Goal: Task Accomplishment & Management: Manage account settings

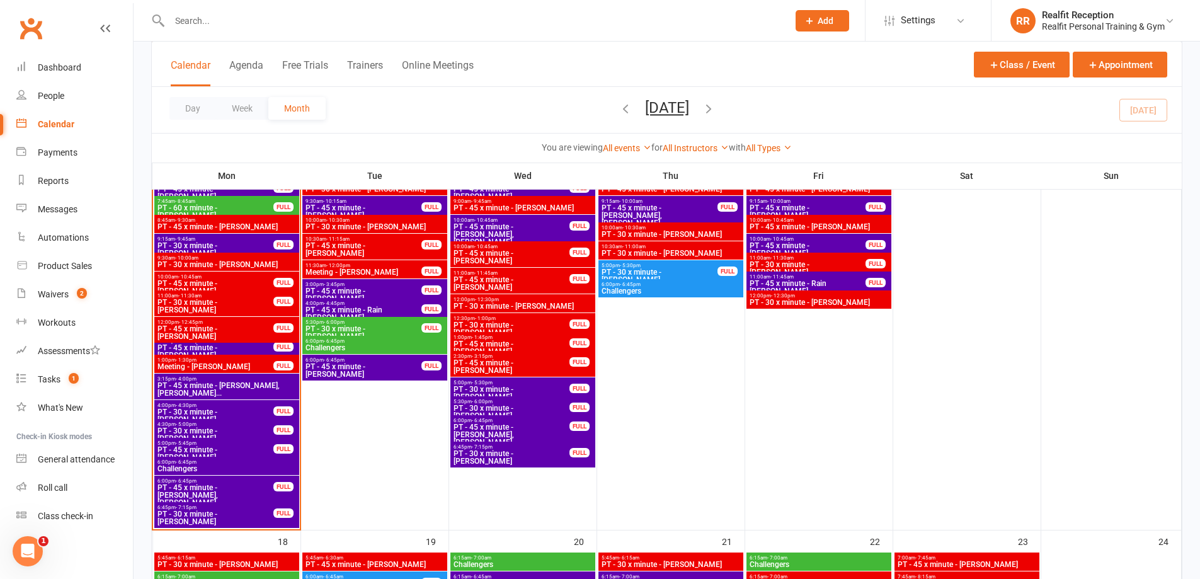
click at [227, 465] on span "Challengers" at bounding box center [227, 469] width 140 height 8
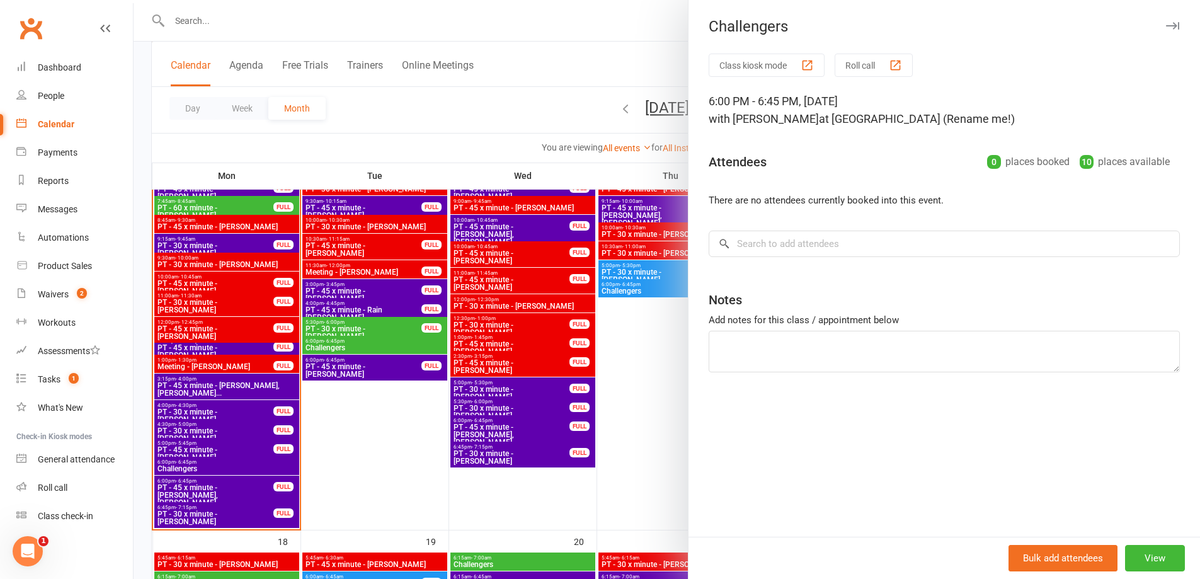
click at [324, 488] on div at bounding box center [667, 289] width 1066 height 579
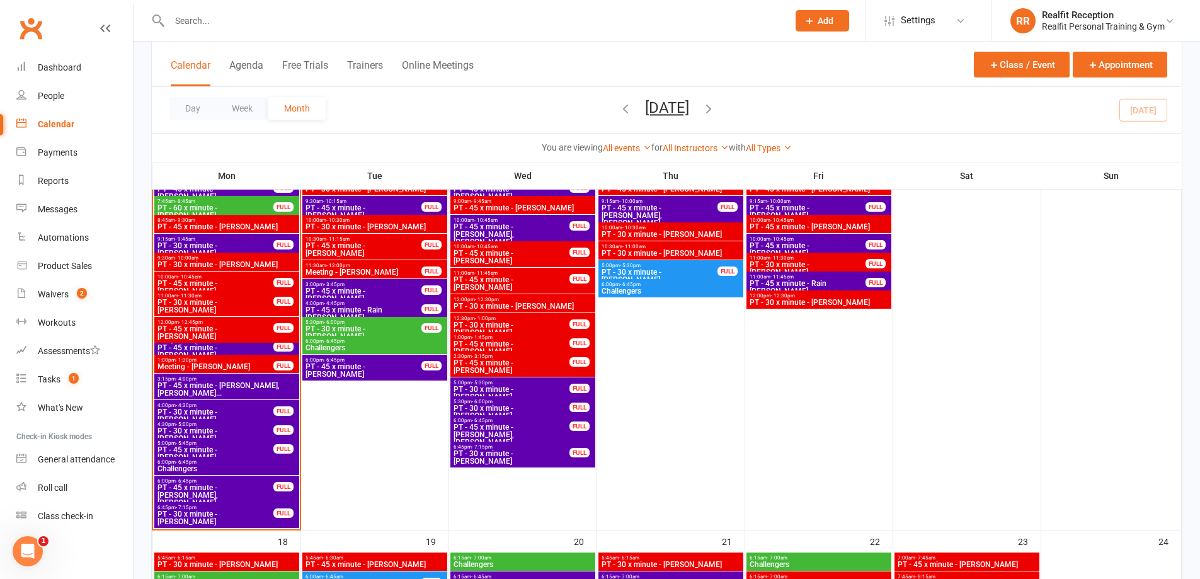
click at [241, 482] on div "6:00pm - 6:45pm PT - 45 x minute - [PERSON_NAME], [PERSON_NAME] FULL" at bounding box center [226, 491] width 145 height 33
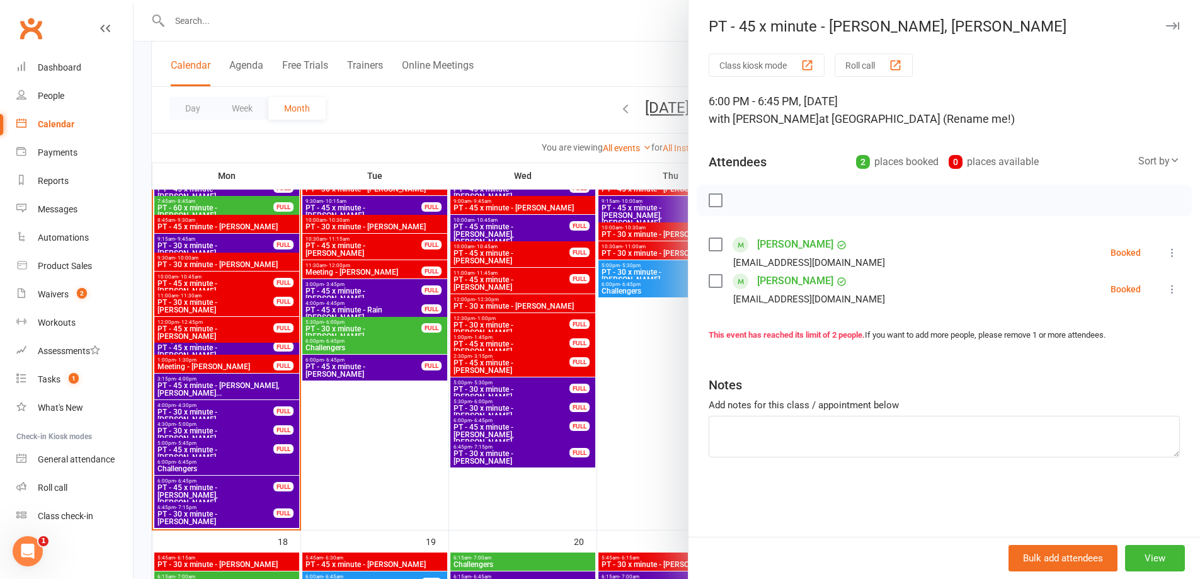
click at [713, 244] on label at bounding box center [714, 244] width 13 height 13
click at [712, 283] on label at bounding box center [714, 281] width 13 height 13
click at [741, 200] on icon "button" at bounding box center [743, 200] width 14 height 14
click at [361, 482] on div at bounding box center [667, 289] width 1066 height 579
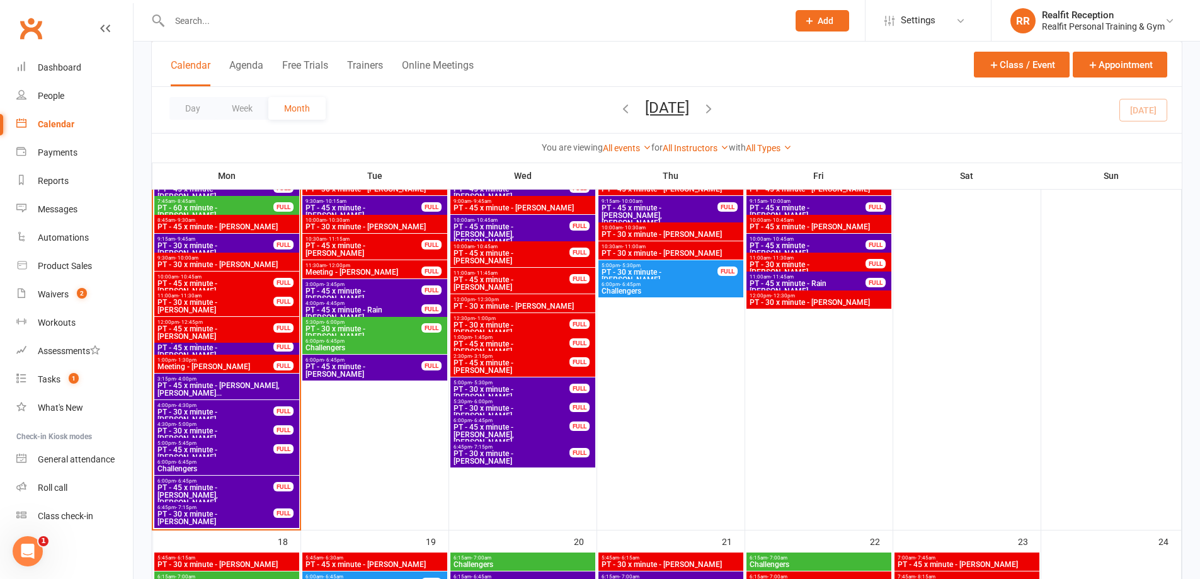
click at [236, 452] on span "PT - 45 x minute - [PERSON_NAME]" at bounding box center [215, 453] width 117 height 15
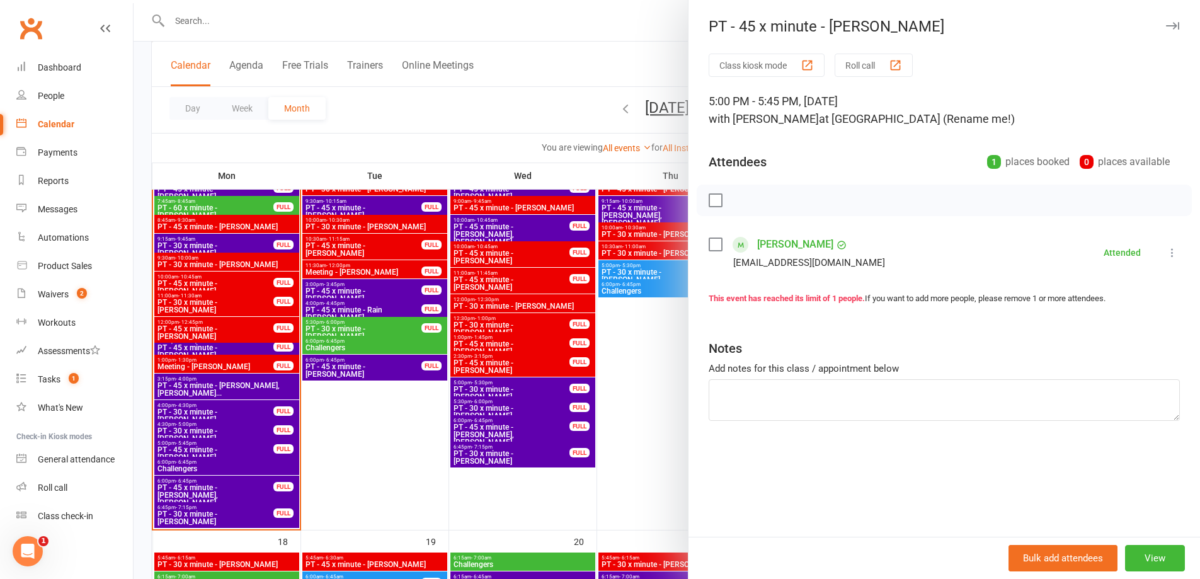
click at [245, 514] on div at bounding box center [667, 289] width 1066 height 579
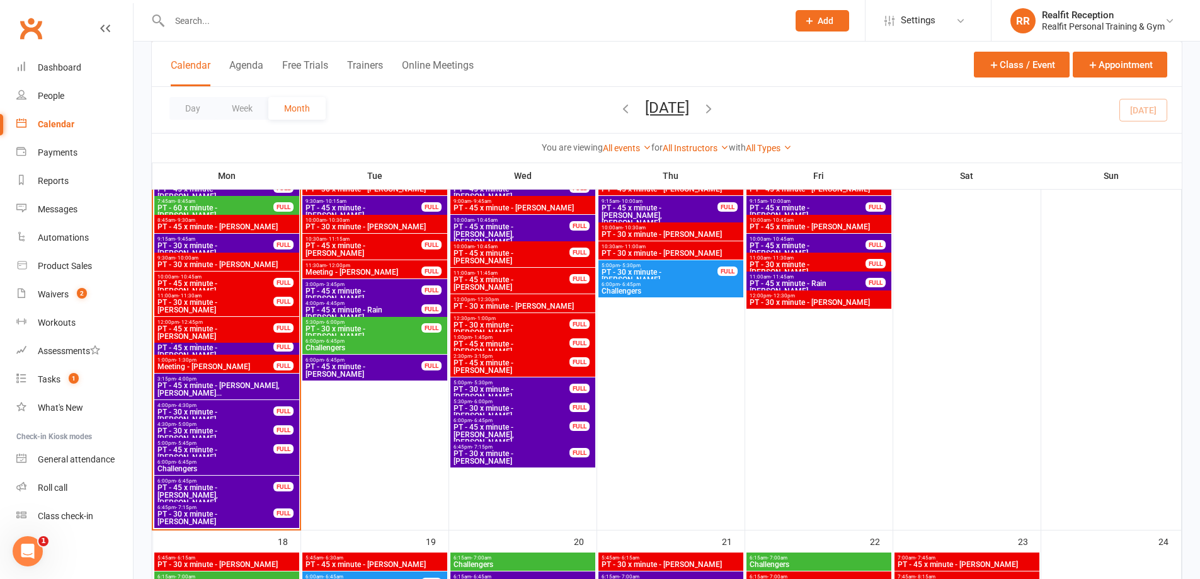
click at [236, 509] on span "6:45pm - 7:15pm" at bounding box center [215, 507] width 117 height 6
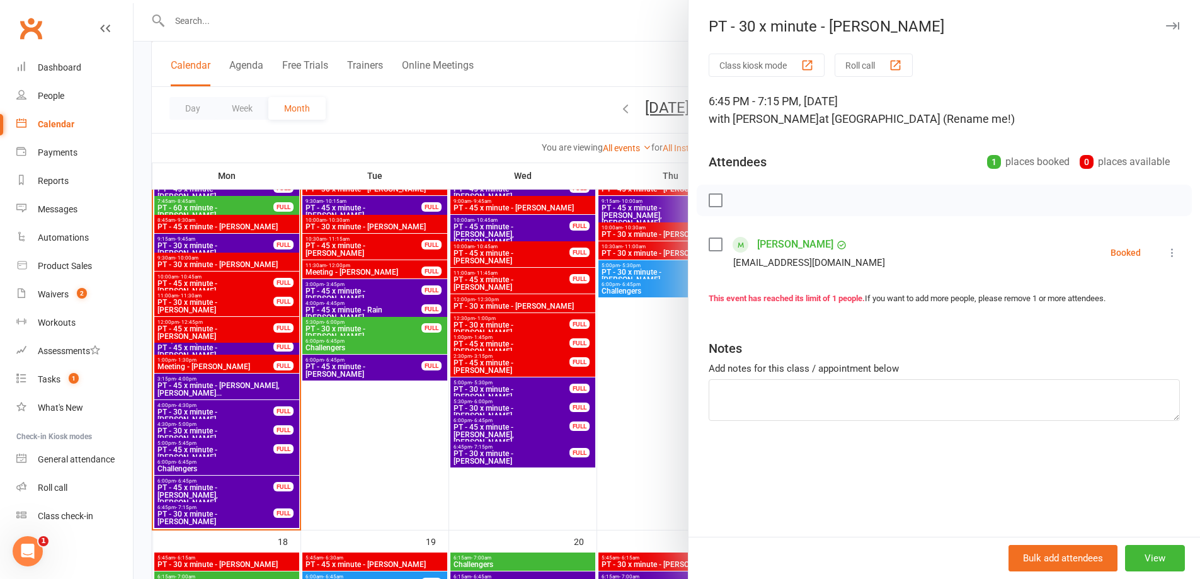
click at [711, 245] on label at bounding box center [714, 244] width 13 height 13
click at [737, 199] on icon "button" at bounding box center [743, 200] width 14 height 14
click at [397, 404] on div at bounding box center [667, 289] width 1066 height 579
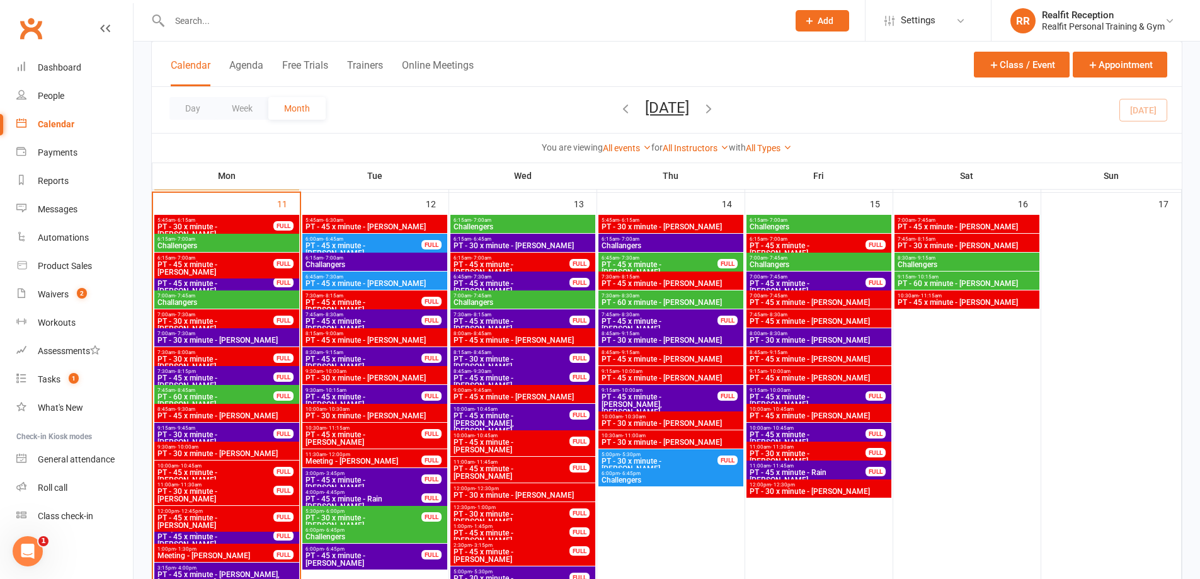
scroll to position [945, 0]
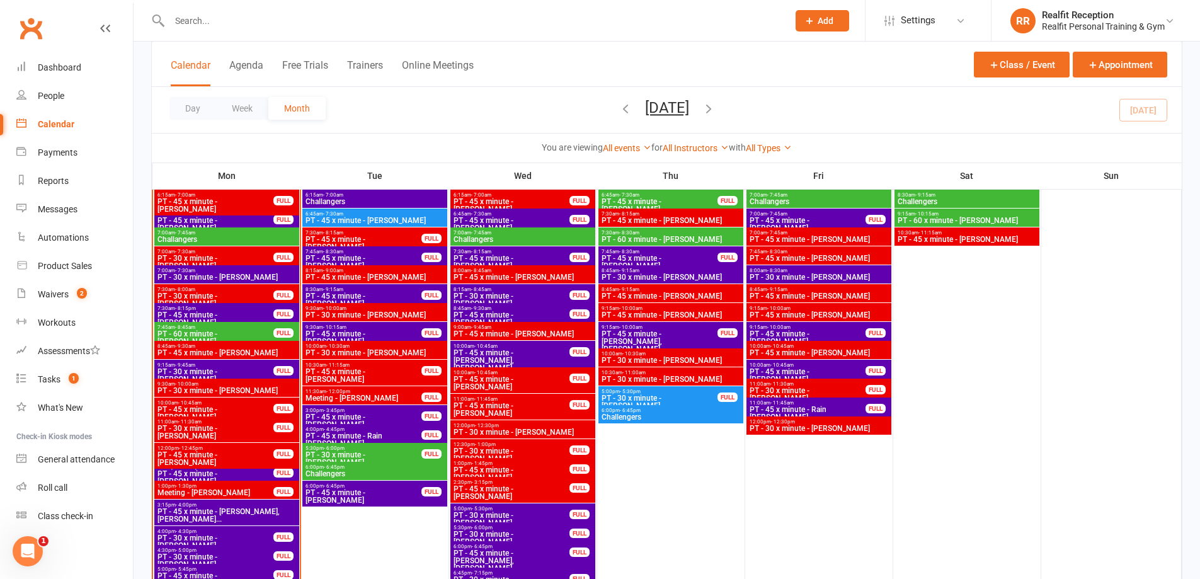
click at [25, 546] on icon "Open Intercom Messenger" at bounding box center [28, 551] width 21 height 21
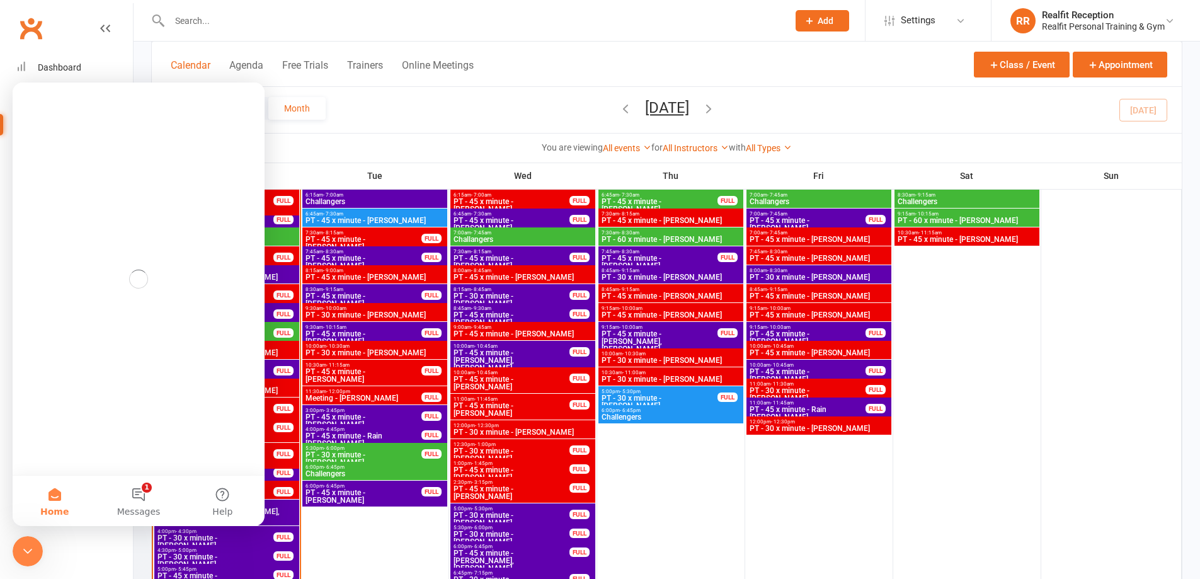
scroll to position [0, 0]
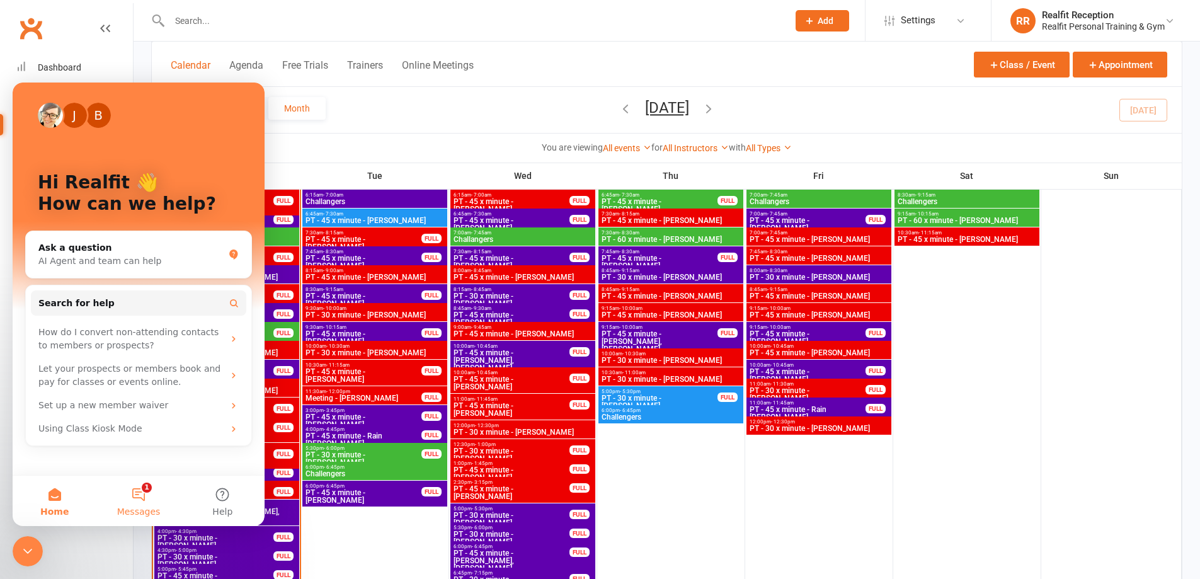
click at [145, 507] on span "Messages" at bounding box center [138, 511] width 43 height 9
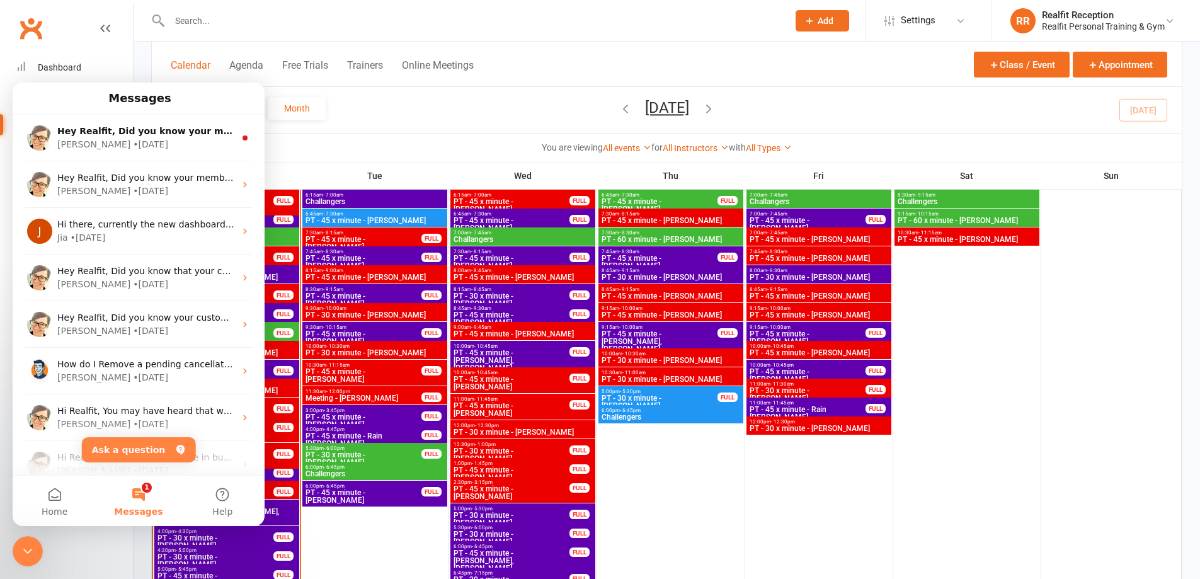
click at [368, 139] on div "You are viewing All events All events Empty events Full events Non-empty events…" at bounding box center [667, 147] width 1030 height 29
click at [383, 114] on div "Day Week Month [DATE] [DATE] Sun Mon Tue Wed Thu Fri Sat 27 28 29 30 31 01 02 0…" at bounding box center [667, 110] width 1030 height 46
click at [479, 128] on div "Day Week Month [DATE] [DATE] Sun Mon Tue Wed Thu Fri Sat 27 28 29 30 31 01 02 0…" at bounding box center [667, 110] width 1030 height 46
click at [123, 100] on h1 "Messages" at bounding box center [140, 98] width 68 height 21
click at [798, 503] on div at bounding box center [818, 403] width 145 height 503
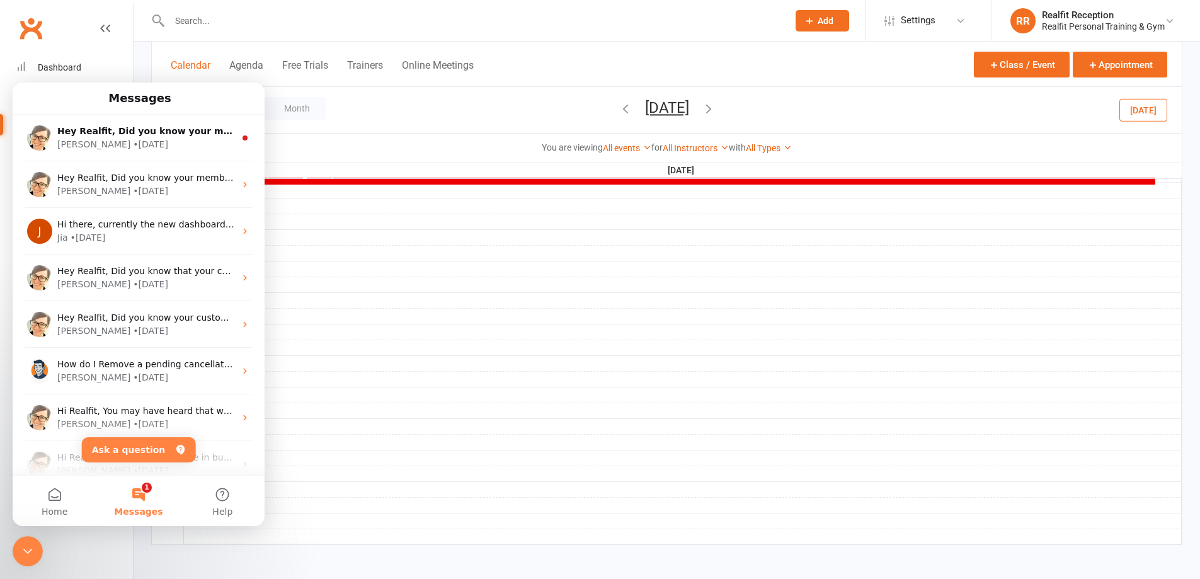
click at [147, 107] on h1 "Messages" at bounding box center [140, 98] width 68 height 21
click at [137, 494] on button "1 Messages" at bounding box center [138, 500] width 84 height 50
click at [32, 560] on div "Close Intercom Messenger" at bounding box center [28, 551] width 30 height 30
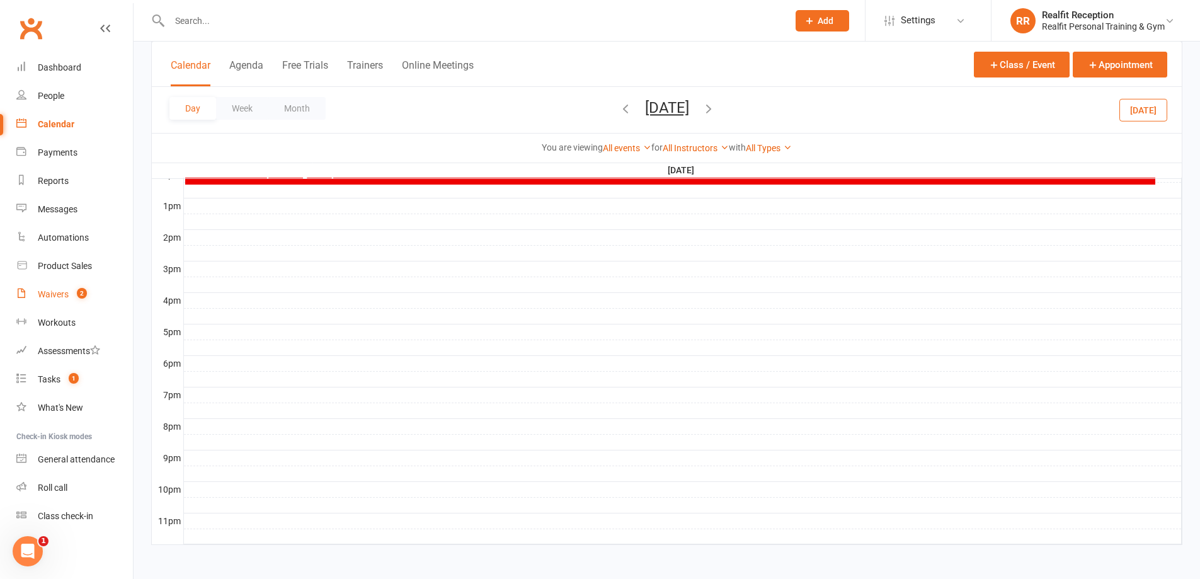
click at [50, 297] on div "Waivers" at bounding box center [53, 294] width 31 height 10
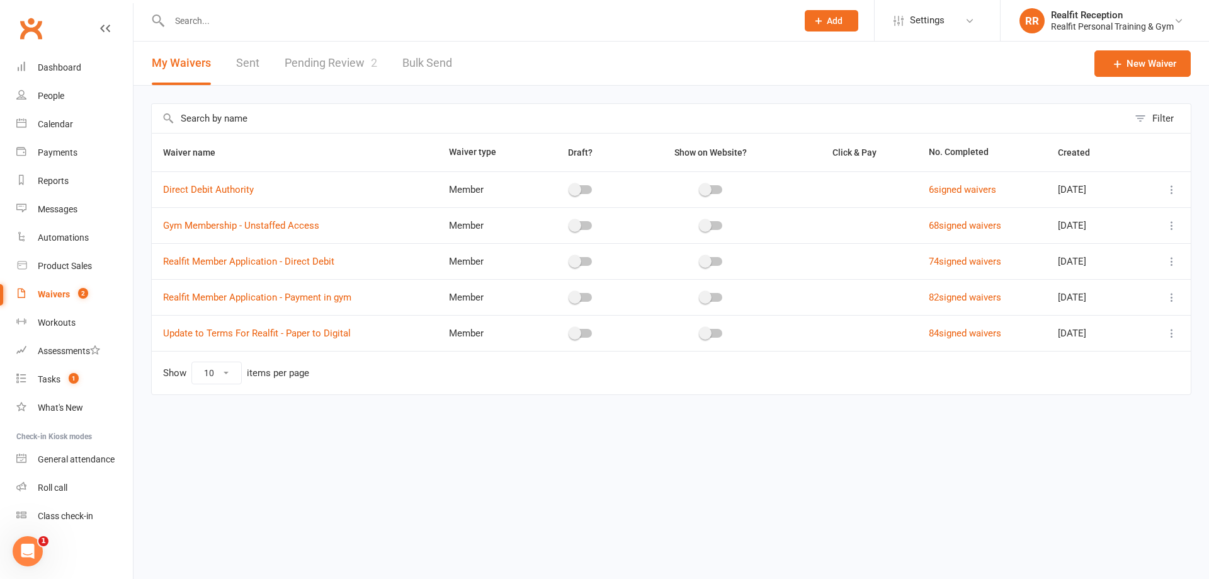
click at [314, 62] on link "Pending Review 2" at bounding box center [331, 63] width 93 height 43
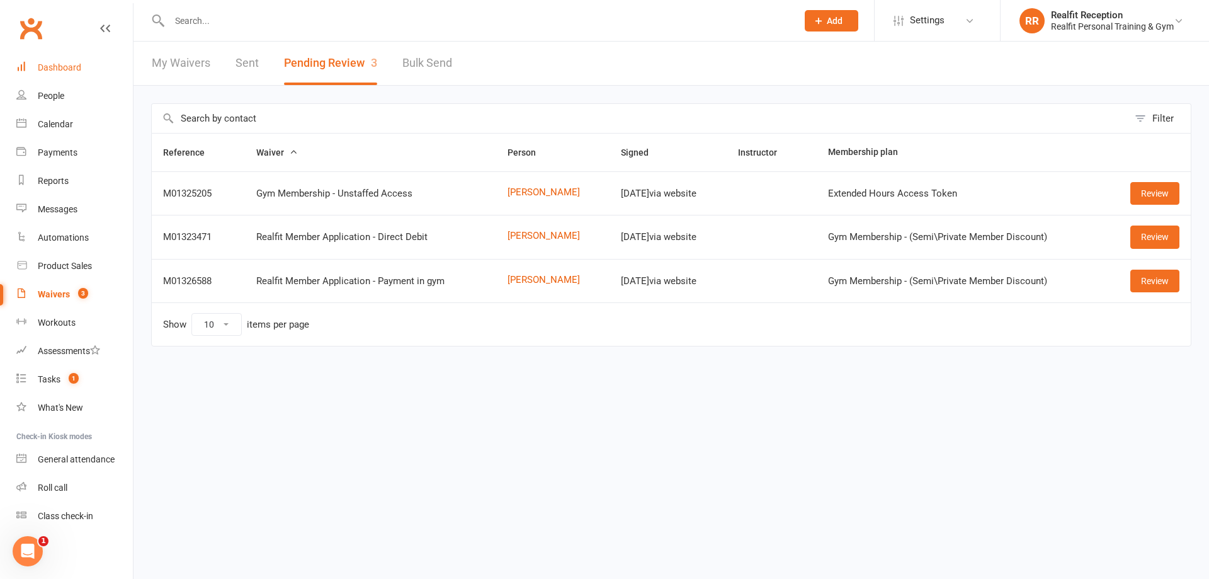
click at [59, 67] on div "Dashboard" at bounding box center [59, 67] width 43 height 10
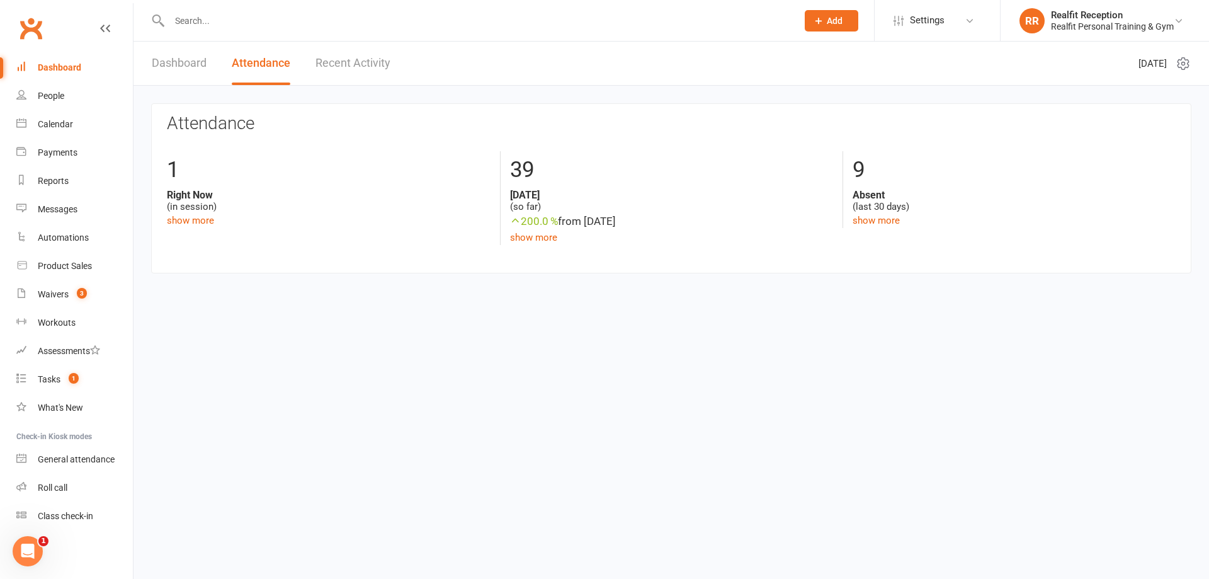
click at [197, 65] on link "Dashboard" at bounding box center [179, 63] width 55 height 43
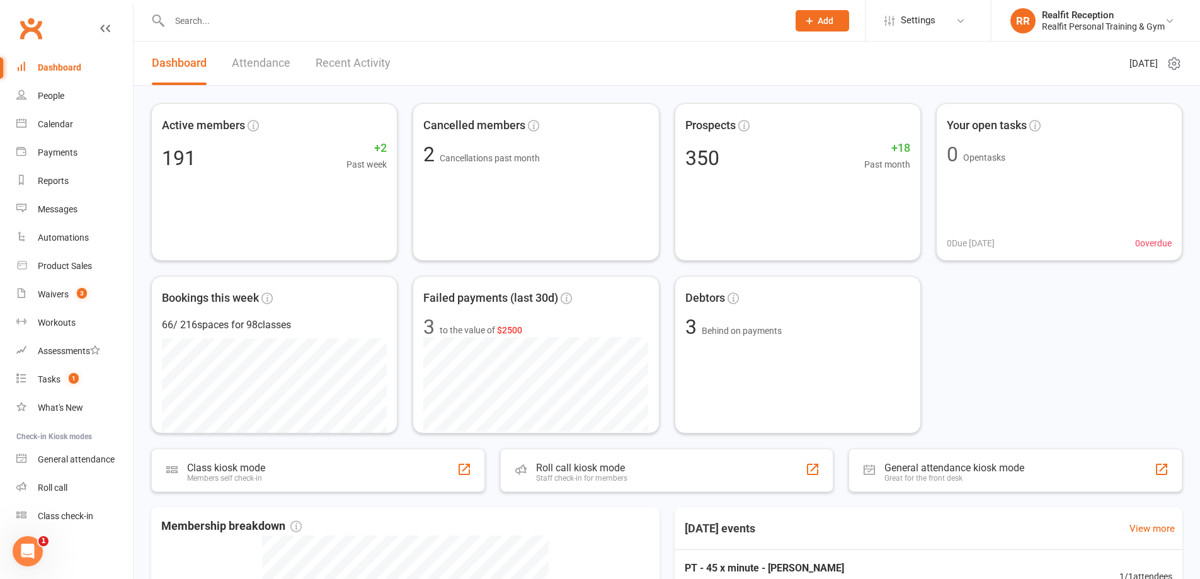
click at [325, 64] on link "Recent Activity" at bounding box center [352, 63] width 75 height 43
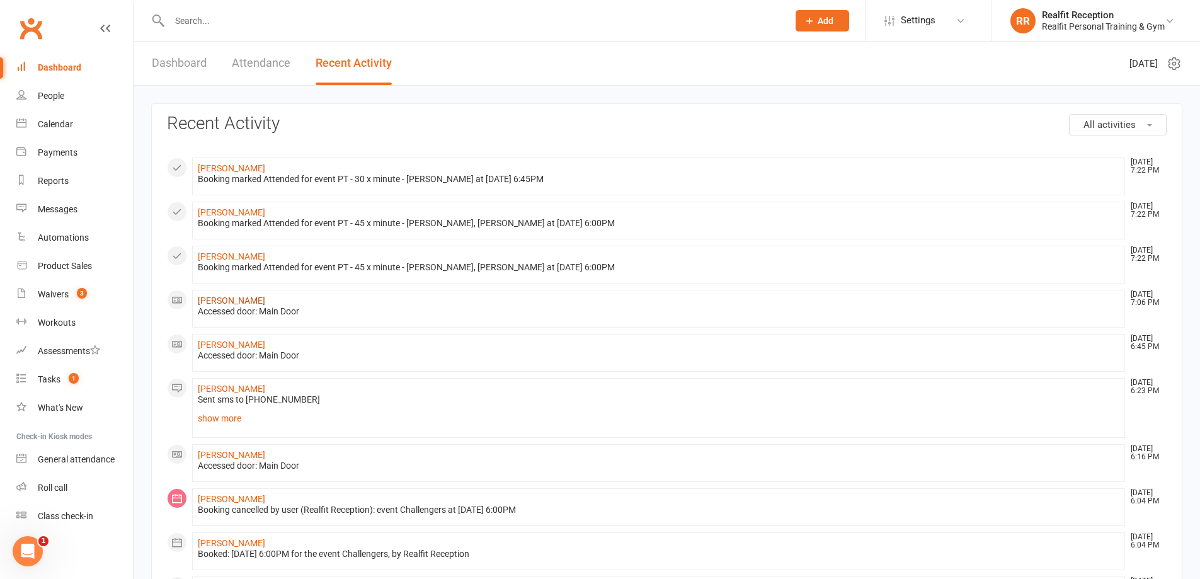
click at [235, 302] on link "[PERSON_NAME]" at bounding box center [231, 300] width 67 height 10
